Goal: Communication & Community: Share content

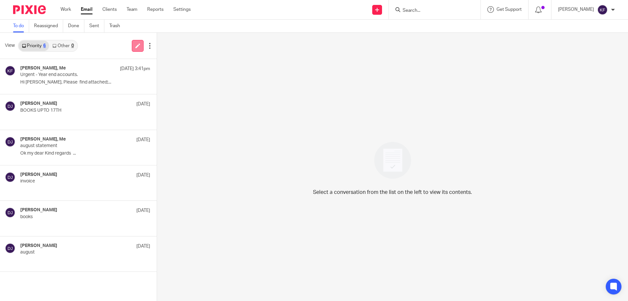
click at [135, 47] on icon at bounding box center [137, 45] width 5 height 5
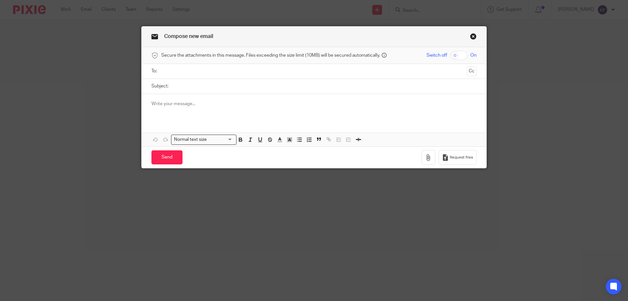
click at [261, 74] on input "text" at bounding box center [314, 71] width 301 height 8
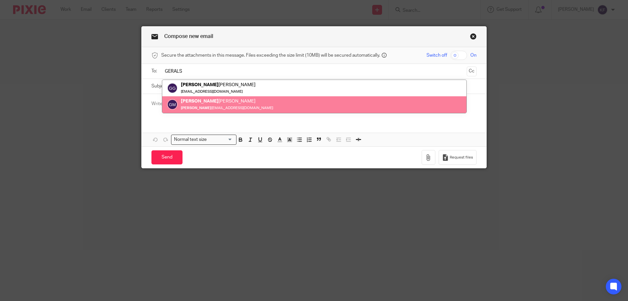
type input "GERALS"
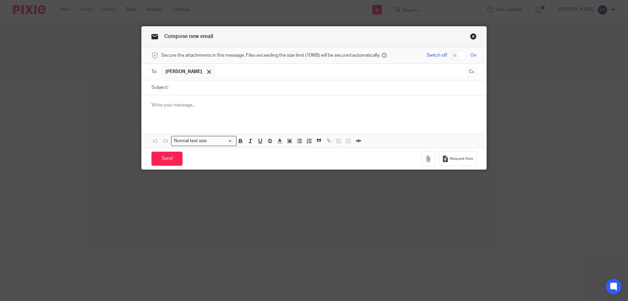
click at [260, 85] on input "Subject:" at bounding box center [324, 87] width 305 height 15
type input "p"
type input "Payroll"
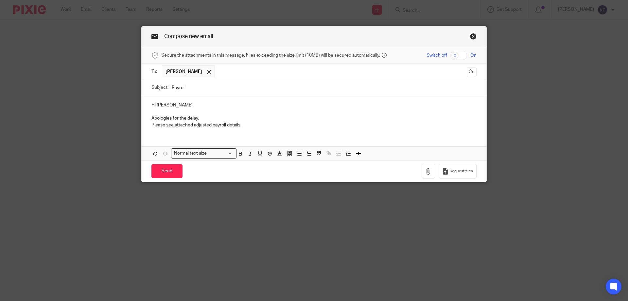
click at [461, 60] on input "checkbox" at bounding box center [458, 55] width 17 height 9
checkbox input "true"
click at [425, 170] on icon "button" at bounding box center [428, 171] width 7 height 7
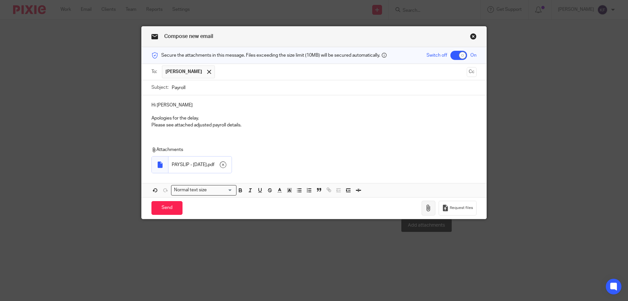
click at [428, 208] on icon "button" at bounding box center [428, 207] width 7 height 7
click at [426, 206] on icon "button" at bounding box center [428, 207] width 7 height 7
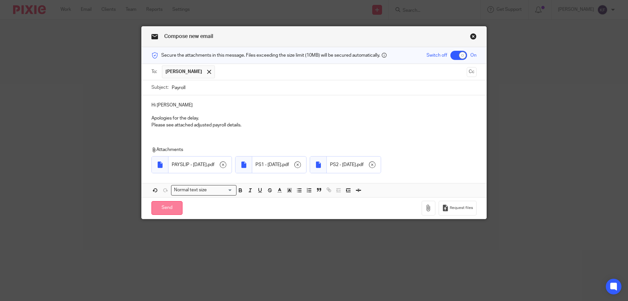
click at [159, 207] on input "Send" at bounding box center [166, 208] width 31 height 14
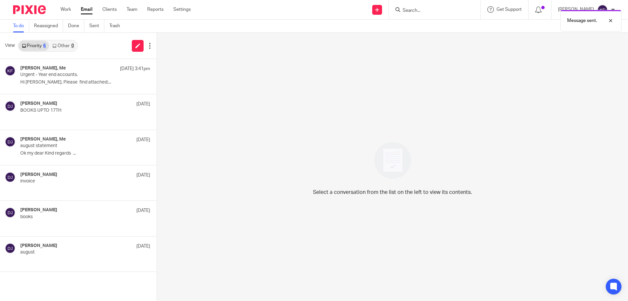
click at [25, 7] on img at bounding box center [29, 9] width 33 height 9
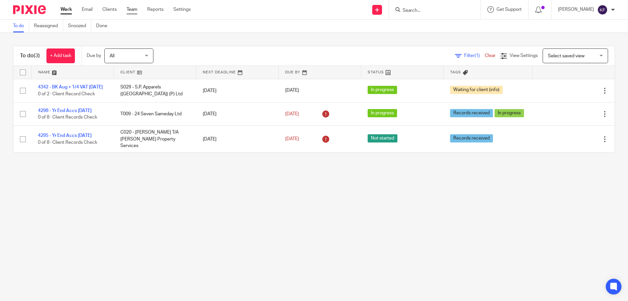
click at [131, 12] on link "Team" at bounding box center [132, 9] width 11 height 7
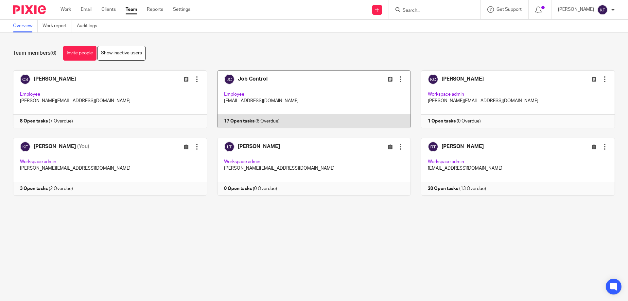
click at [349, 96] on link at bounding box center [309, 99] width 204 height 58
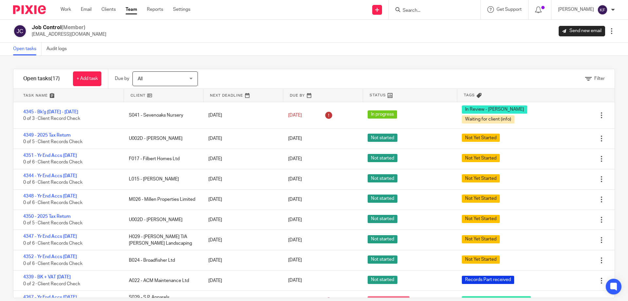
click at [45, 95] on link at bounding box center [68, 95] width 110 height 13
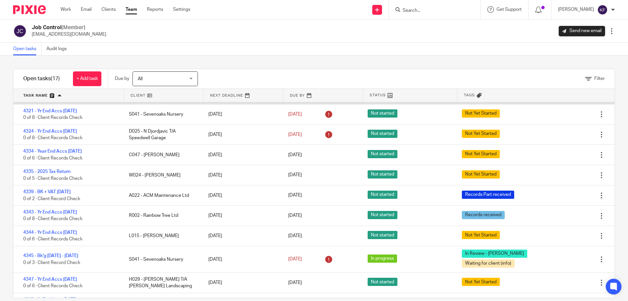
scroll to position [65, 0]
